Goal: Task Accomplishment & Management: Manage account settings

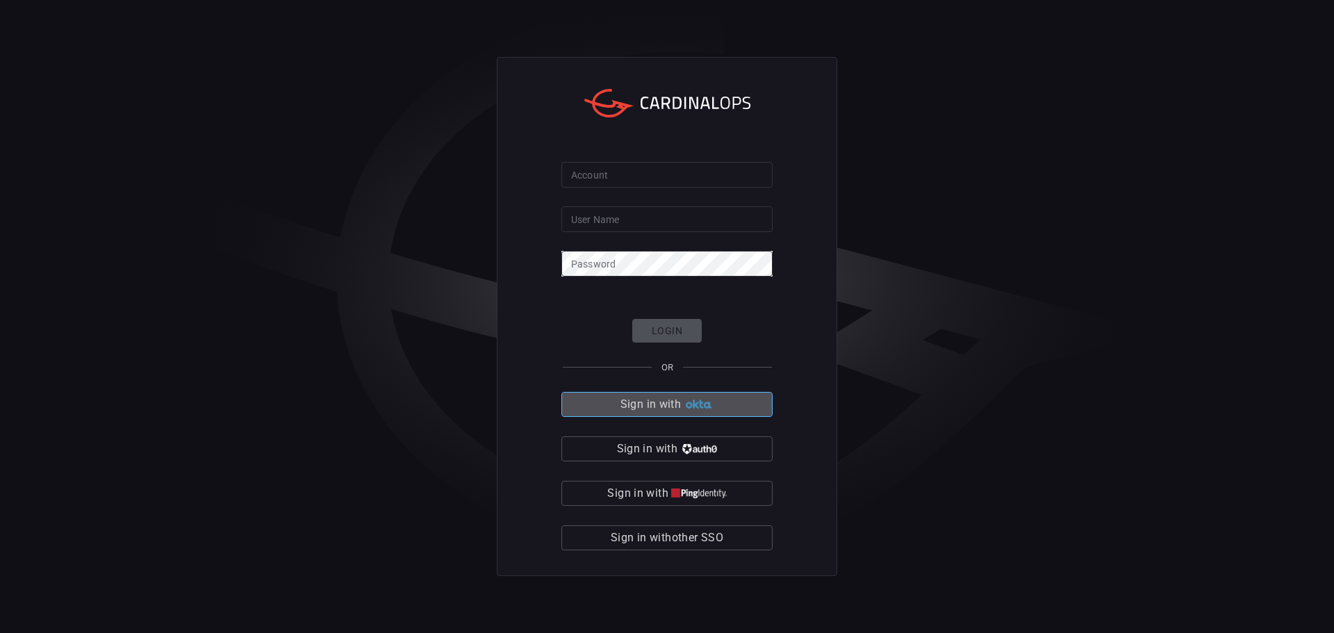
click at [707, 416] on button "Sign in with" at bounding box center [667, 404] width 211 height 25
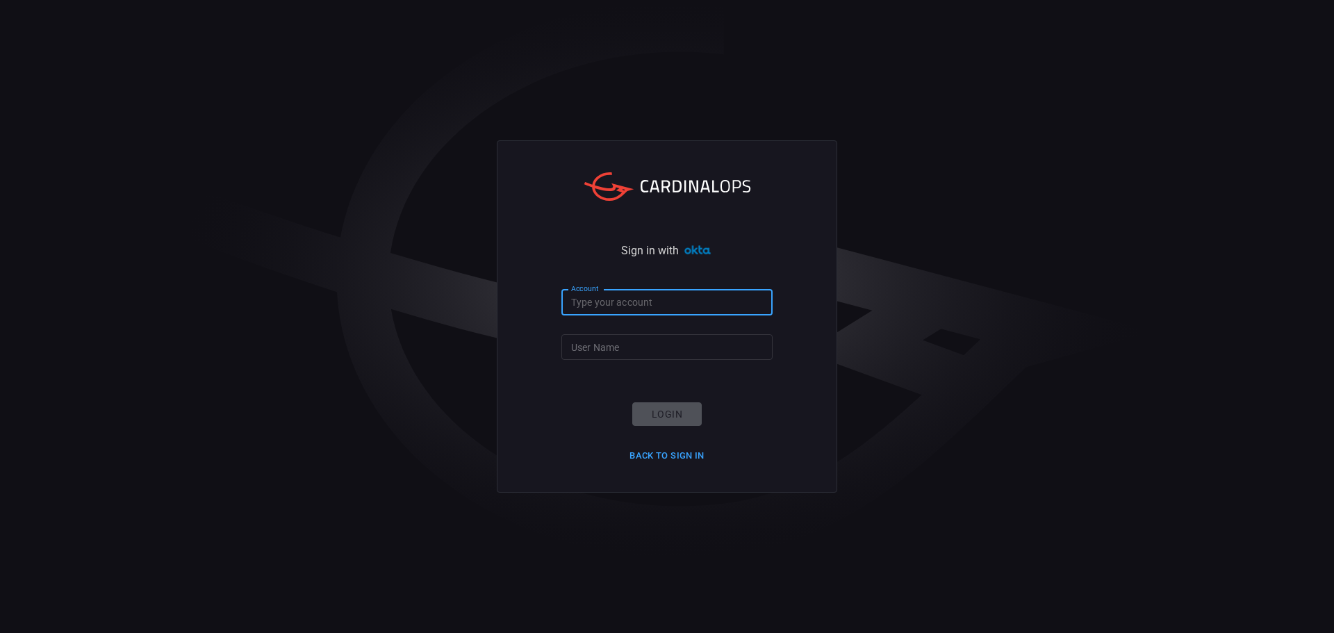
click at [632, 296] on input "Account" at bounding box center [667, 303] width 211 height 26
click at [665, 306] on input "Account" at bounding box center [667, 303] width 211 height 26
click at [669, 452] on button "Back to Sign in" at bounding box center [667, 456] width 92 height 22
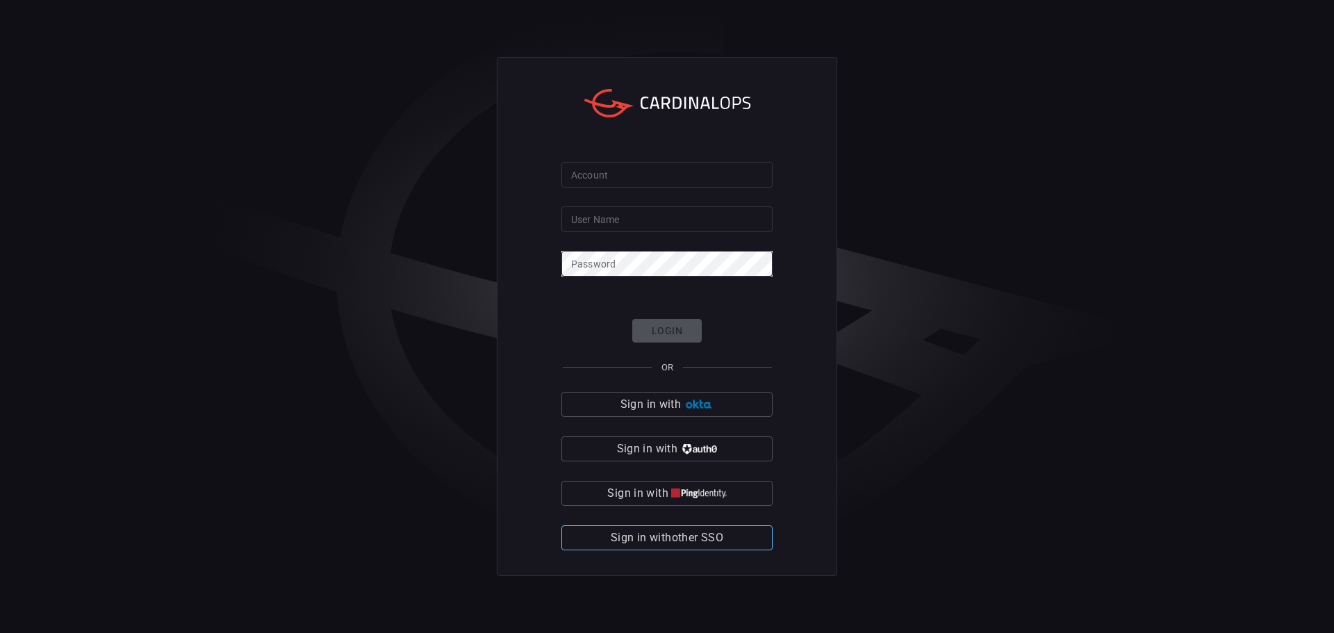
click at [718, 533] on span "Sign in with other SSO" at bounding box center [667, 537] width 113 height 19
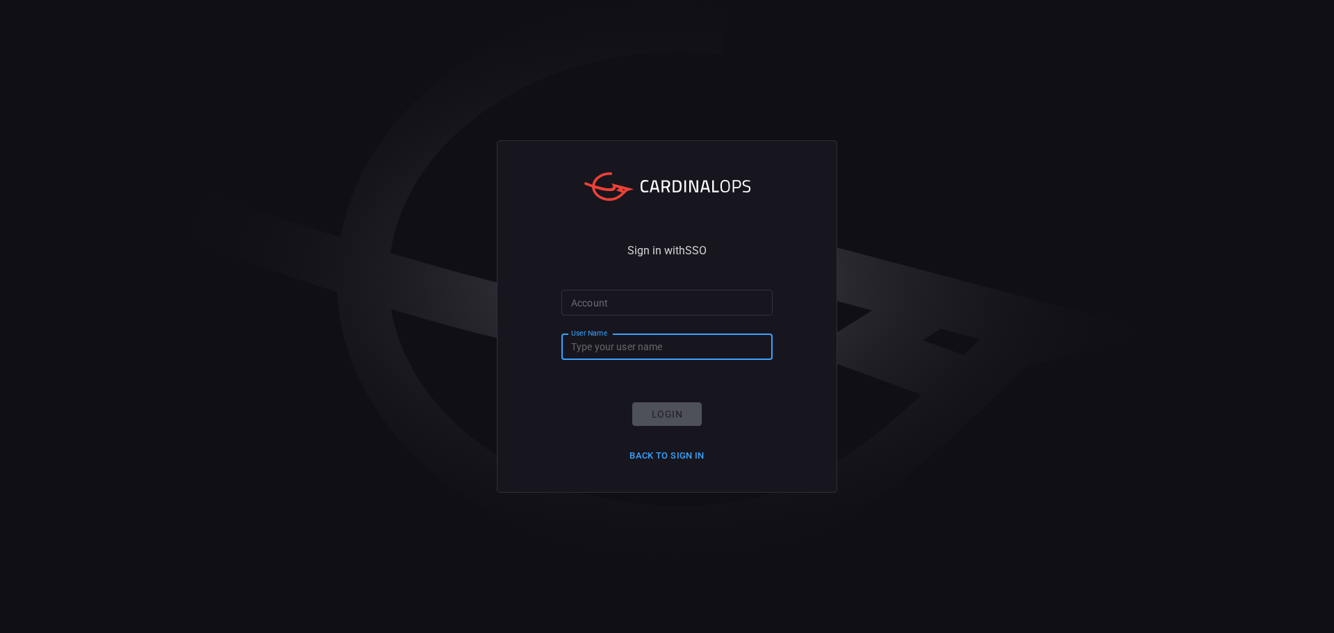
click at [604, 354] on input "User Name" at bounding box center [667, 347] width 211 height 26
type input "cag4978"
click at [665, 304] on input "Account" at bounding box center [667, 303] width 211 height 26
click at [694, 457] on button "Back to Sign in" at bounding box center [667, 456] width 92 height 22
